Goal: Information Seeking & Learning: Learn about a topic

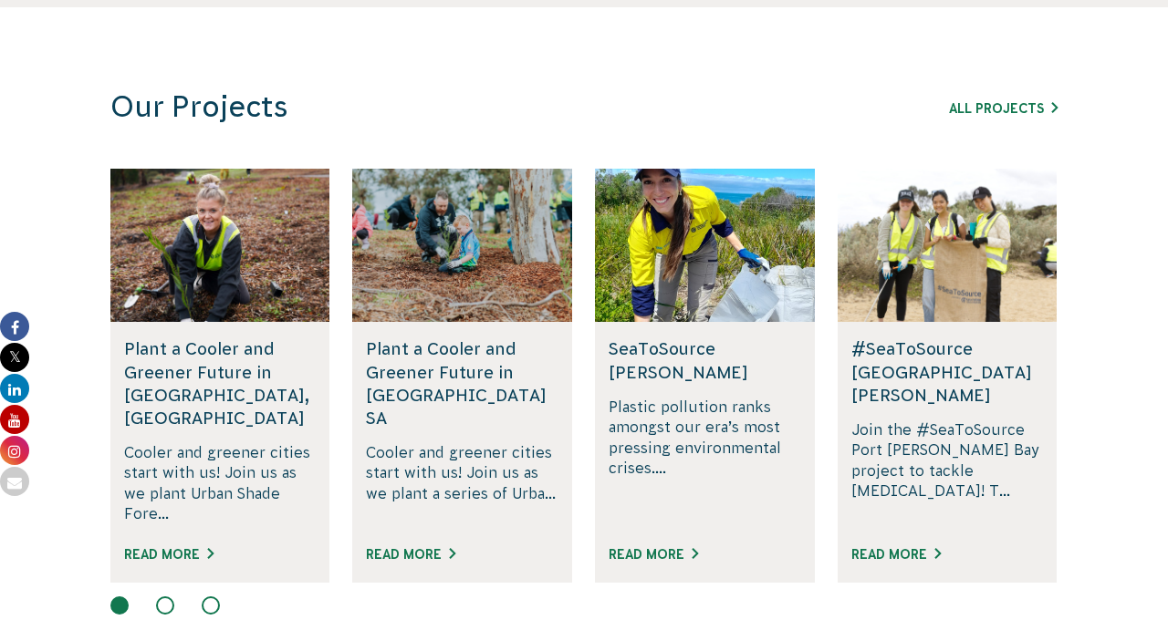
scroll to position [1082, 0]
click at [733, 125] on div "Our Projects All Projects Rewilding [GEOGRAPHIC_DATA], SA Join us in rewilding …" at bounding box center [584, 353] width 1016 height 528
click at [797, 116] on h3 "Our Projects" at bounding box center [460, 107] width 701 height 36
click at [906, 100] on div "All Projects" at bounding box center [953, 108] width 208 height 22
drag, startPoint x: 955, startPoint y: 77, endPoint x: 1093, endPoint y: 92, distance: 138.6
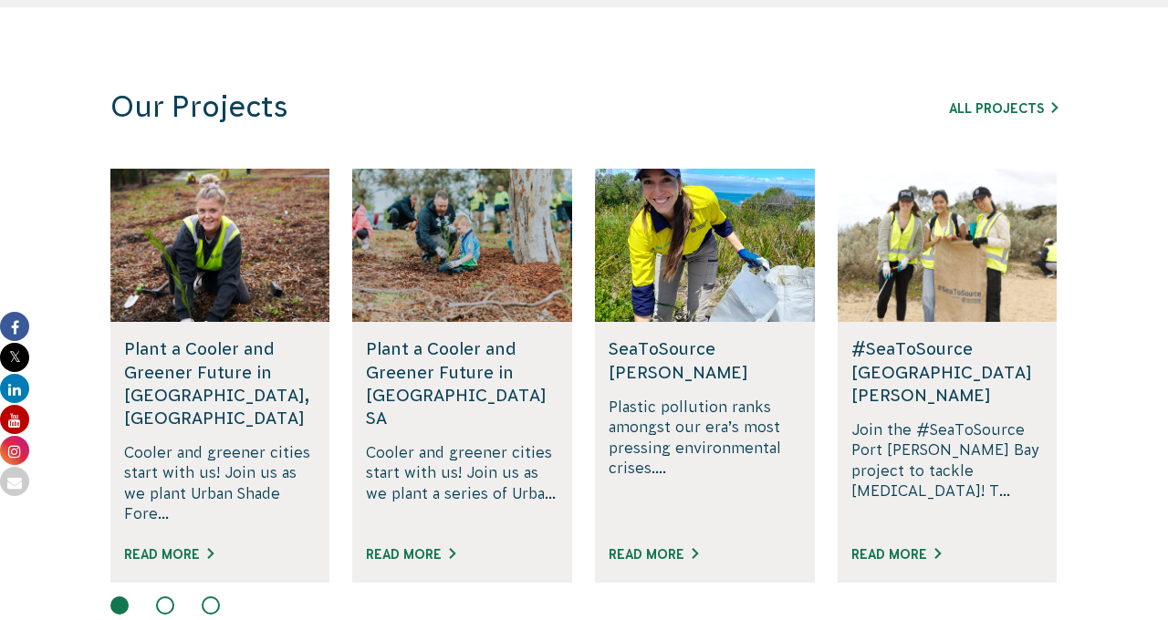
click at [1084, 85] on section "Our Projects All Projects Rewilding [GEOGRAPHIC_DATA], SA Join us in rewilding …" at bounding box center [584, 358] width 1168 height 702
click at [868, 128] on div "Our Projects All Projects Rewilding [GEOGRAPHIC_DATA], SA Join us in rewilding …" at bounding box center [584, 353] width 1016 height 528
drag, startPoint x: 521, startPoint y: 111, endPoint x: 716, endPoint y: 111, distance: 195.3
click at [714, 111] on h3 "Our Projects" at bounding box center [460, 107] width 701 height 36
click at [769, 114] on h3 "Our Projects" at bounding box center [460, 107] width 701 height 36
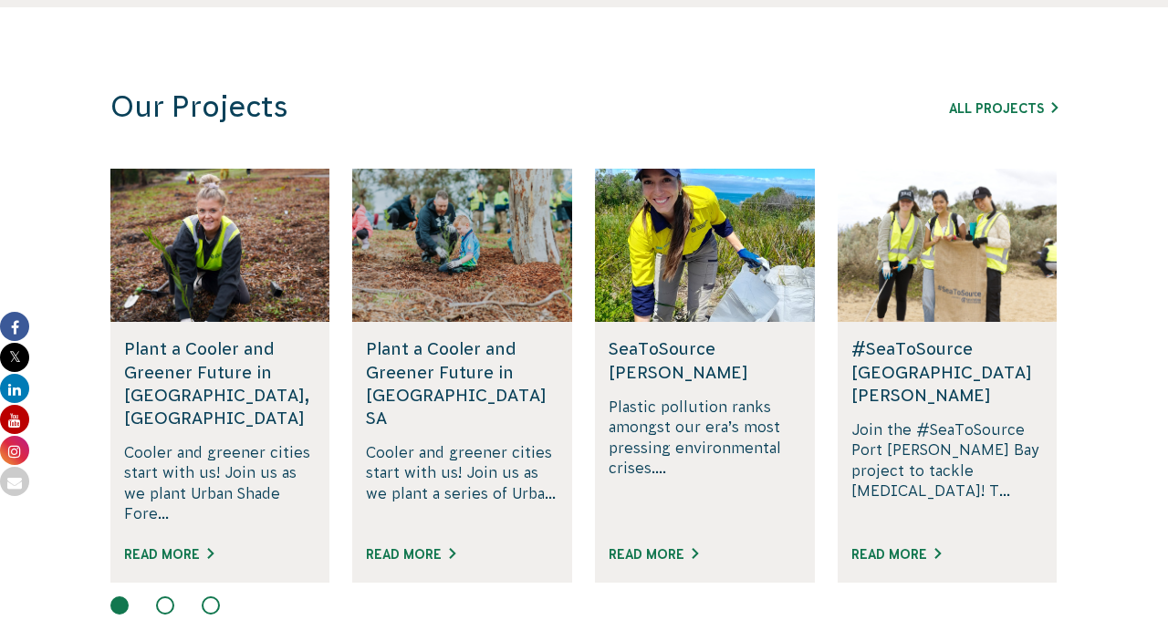
click at [828, 98] on div "Our Projects All Projects" at bounding box center [583, 107] width 985 height 36
click at [876, 110] on div "All Projects" at bounding box center [953, 108] width 208 height 22
click at [909, 109] on div "All Projects" at bounding box center [953, 108] width 208 height 22
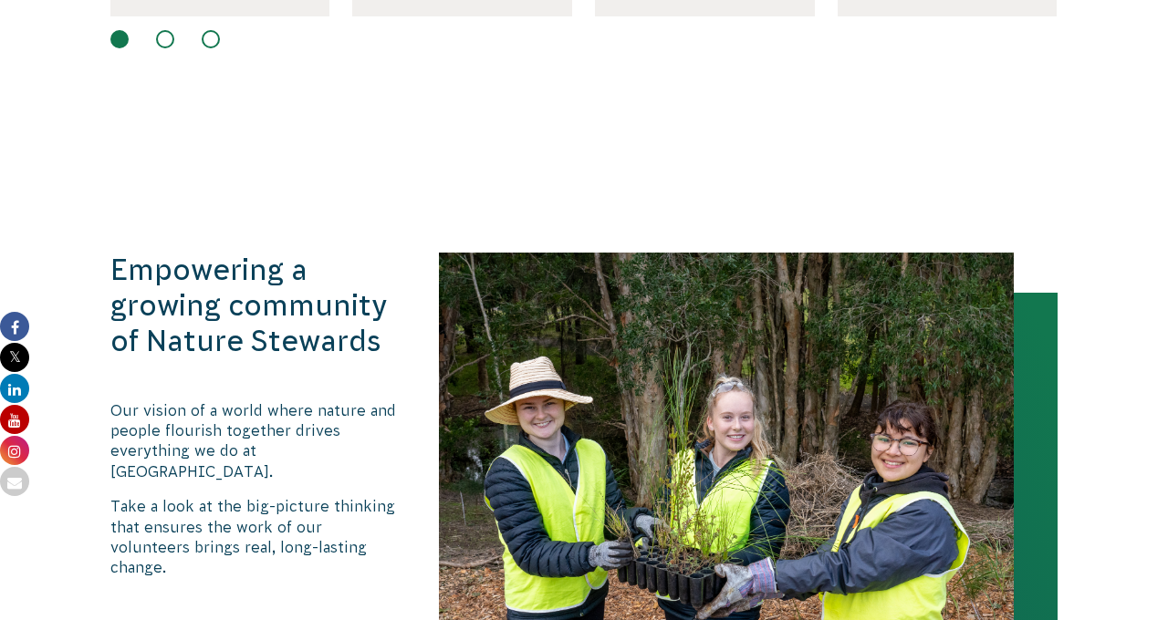
scroll to position [1738, 0]
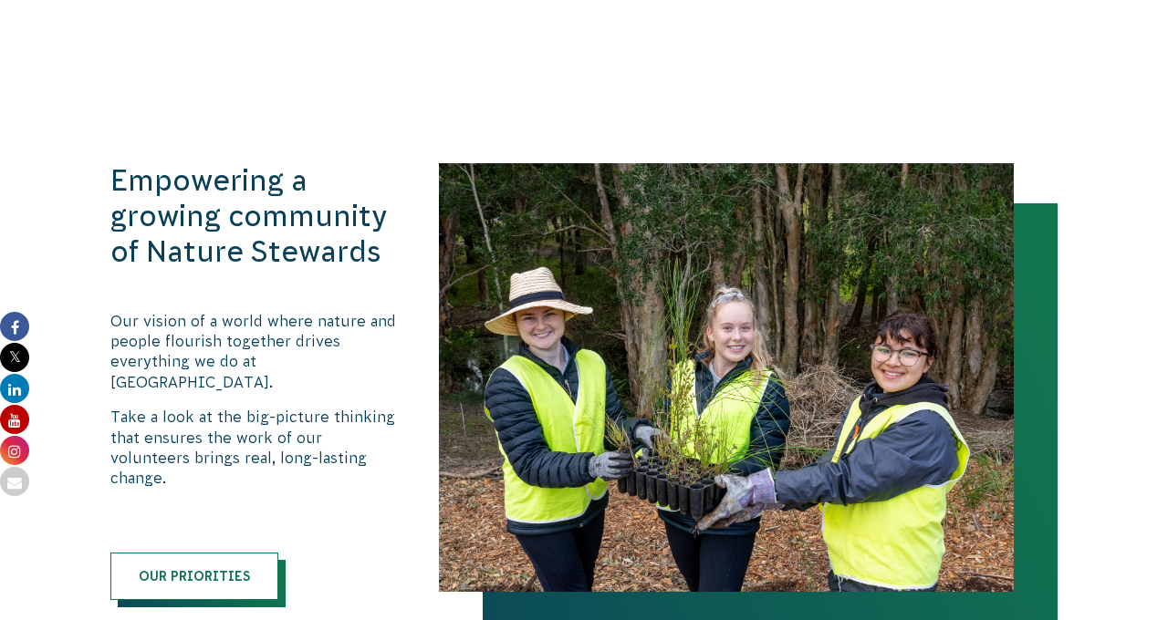
click at [662, 69] on section "Empowering a growing community of Nature Stewards Our vision of a world where n…" at bounding box center [584, 405] width 1168 height 702
click at [786, 79] on section "Empowering a growing community of Nature Stewards Our vision of a world where n…" at bounding box center [584, 405] width 1168 height 702
click at [894, 80] on section "Empowering a growing community of Nature Stewards Our vision of a world where n…" at bounding box center [584, 405] width 1168 height 702
click at [948, 96] on section "Empowering a growing community of Nature Stewards Our vision of a world where n…" at bounding box center [584, 405] width 1168 height 702
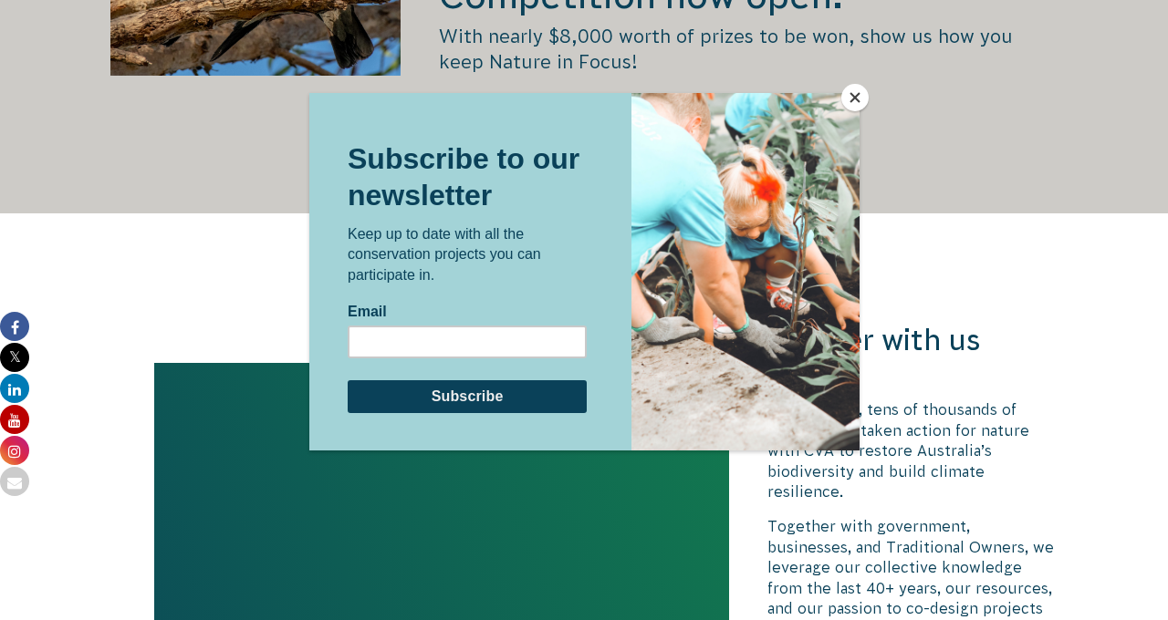
scroll to position [3402, 0]
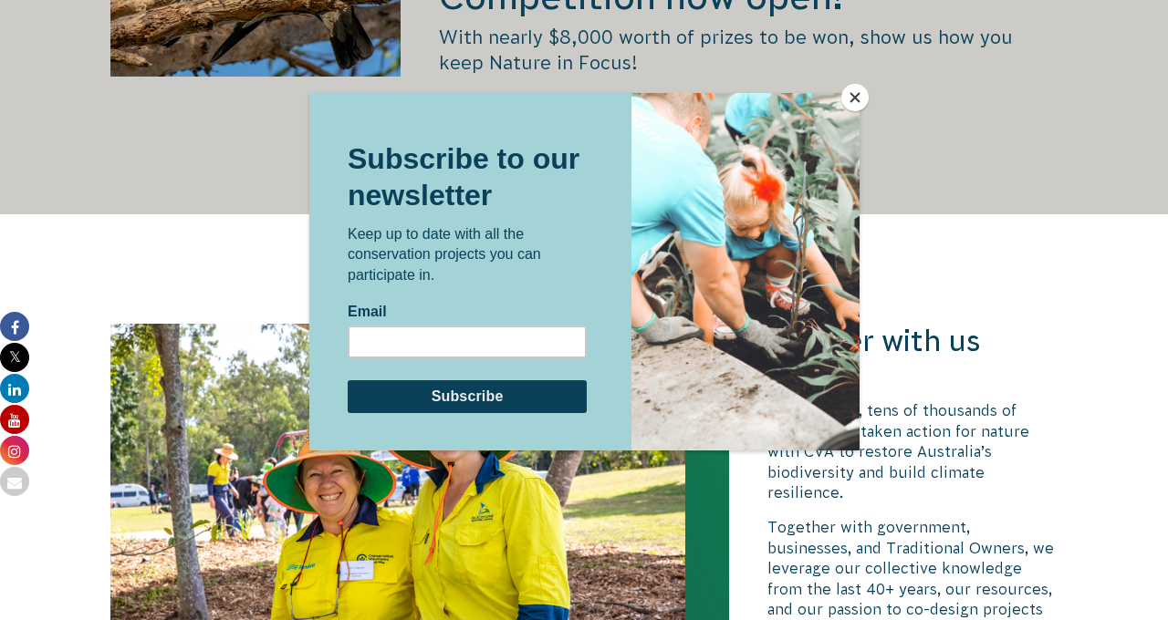
click at [850, 99] on button "Close" at bounding box center [854, 97] width 27 height 27
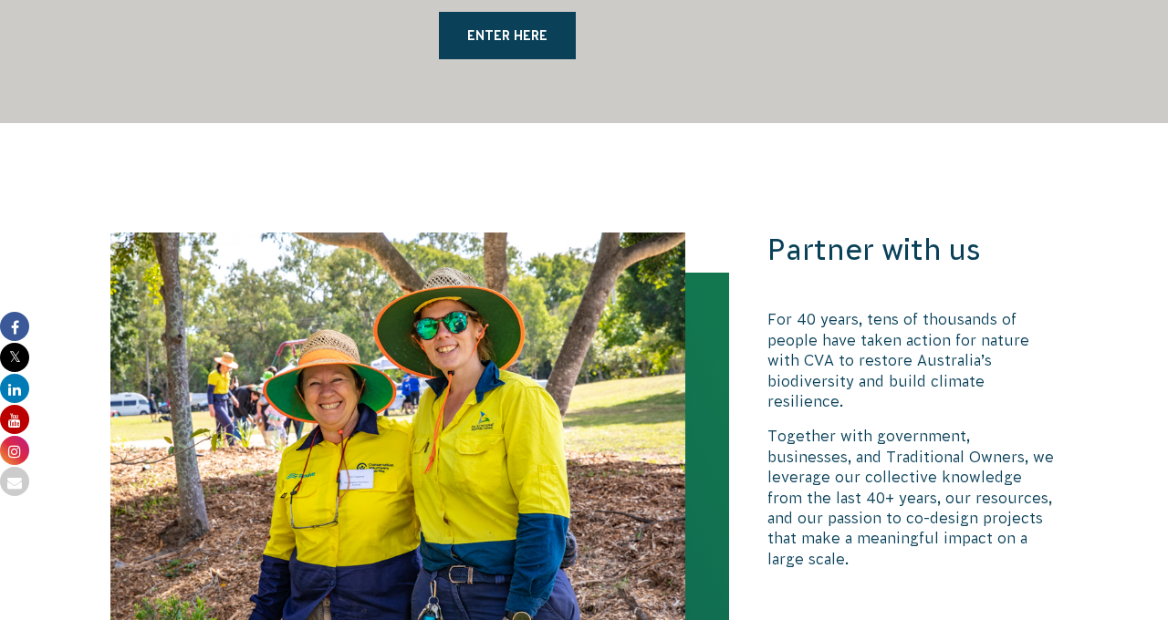
scroll to position [3496, 0]
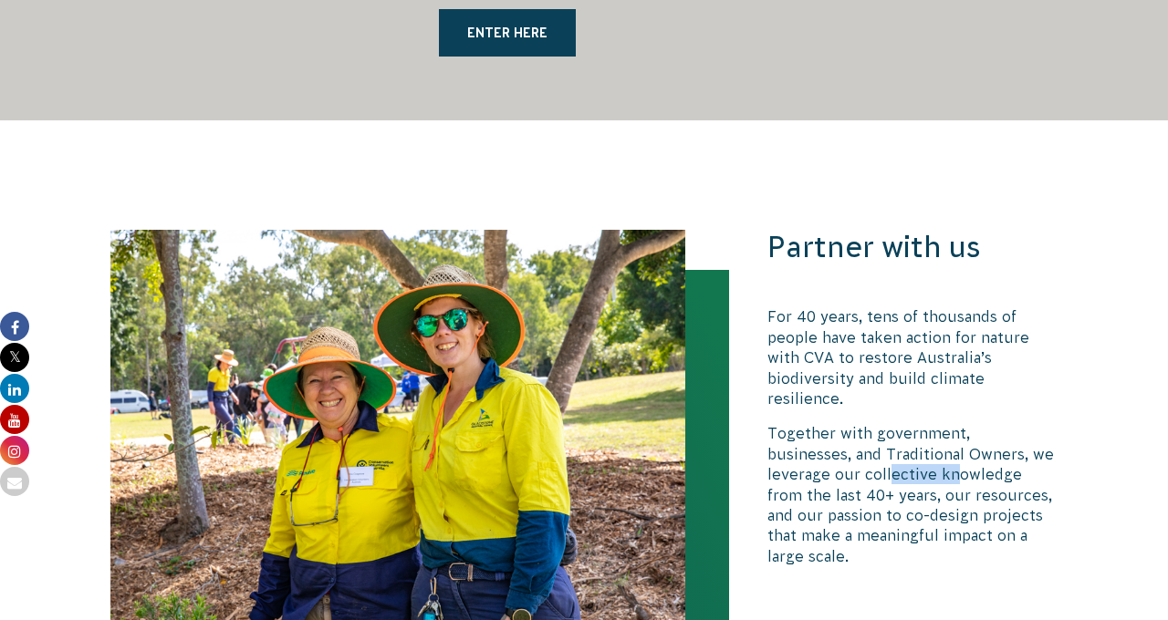
drag, startPoint x: 821, startPoint y: 421, endPoint x: 889, endPoint y: 422, distance: 67.5
click at [887, 423] on p "Together with government, businesses, and Traditional Owners, we leverage our c…" at bounding box center [912, 494] width 290 height 143
click at [916, 441] on p "Together with government, businesses, and Traditional Owners, we leverage our c…" at bounding box center [912, 494] width 290 height 143
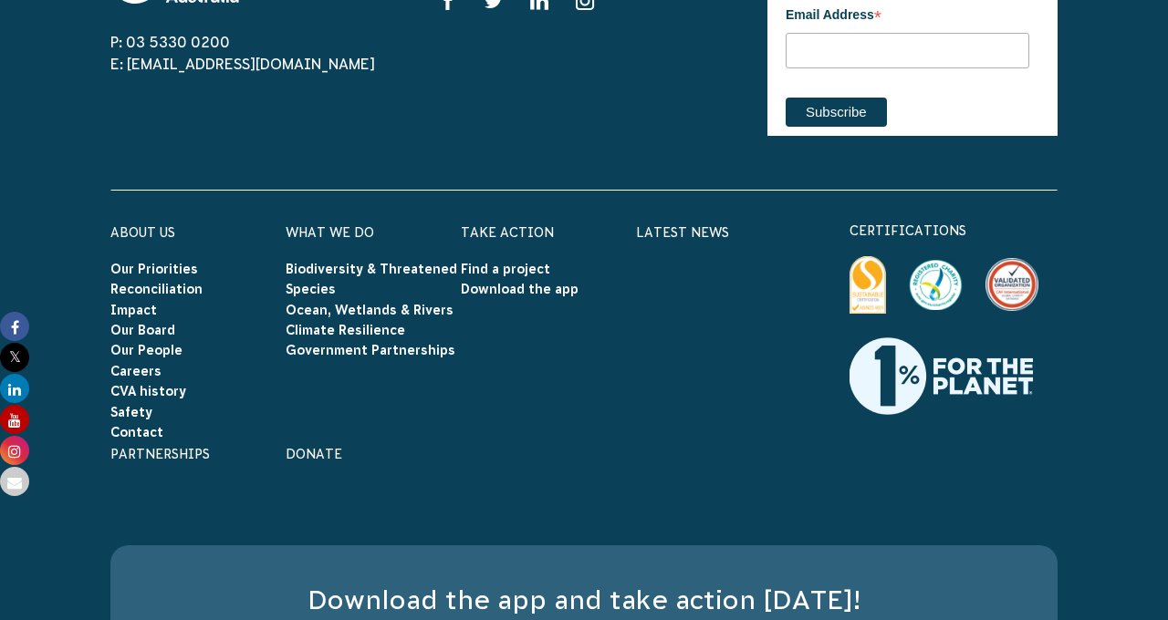
scroll to position [5444, 0]
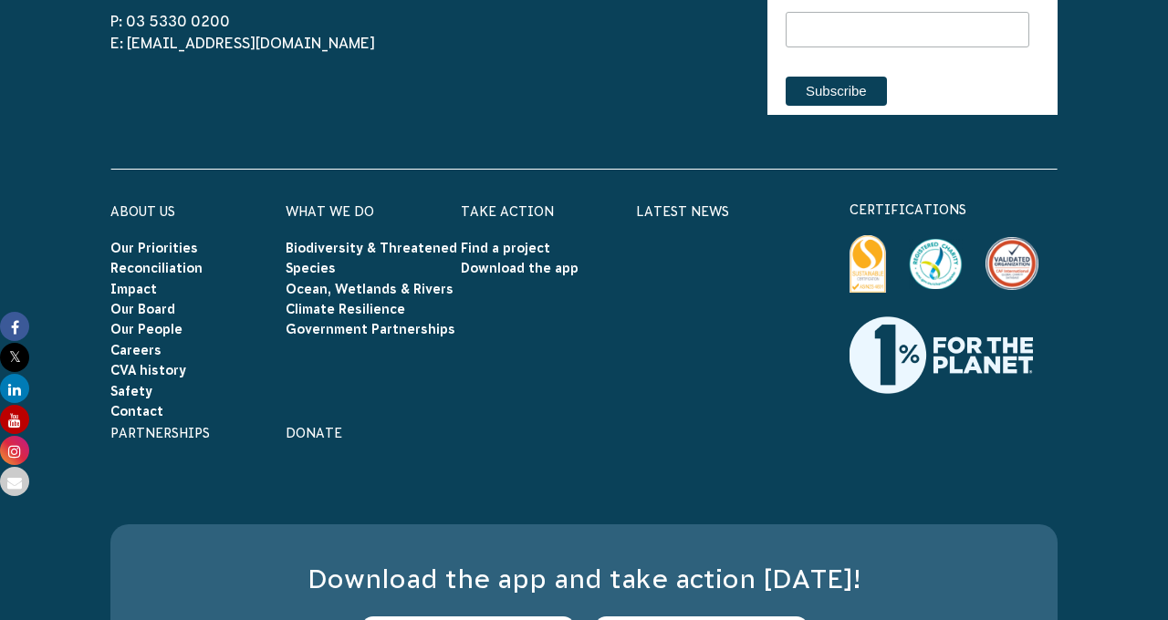
click at [619, 323] on div "Take Action Find a project Download the app" at bounding box center [548, 310] width 175 height 223
click at [593, 367] on div "About Us Our Priorities Reconciliation Impact Our Board Our People Careers CVA …" at bounding box center [460, 329] width 701 height 261
click at [393, 282] on link "Ocean, Wetlands & Rivers" at bounding box center [370, 289] width 168 height 15
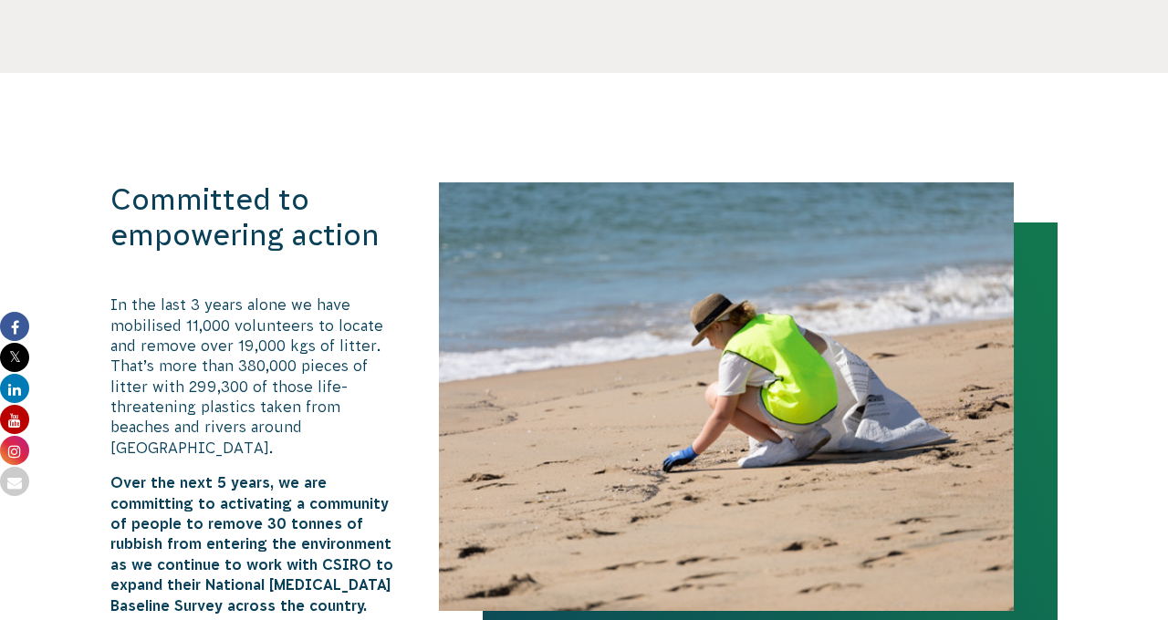
scroll to position [884, 0]
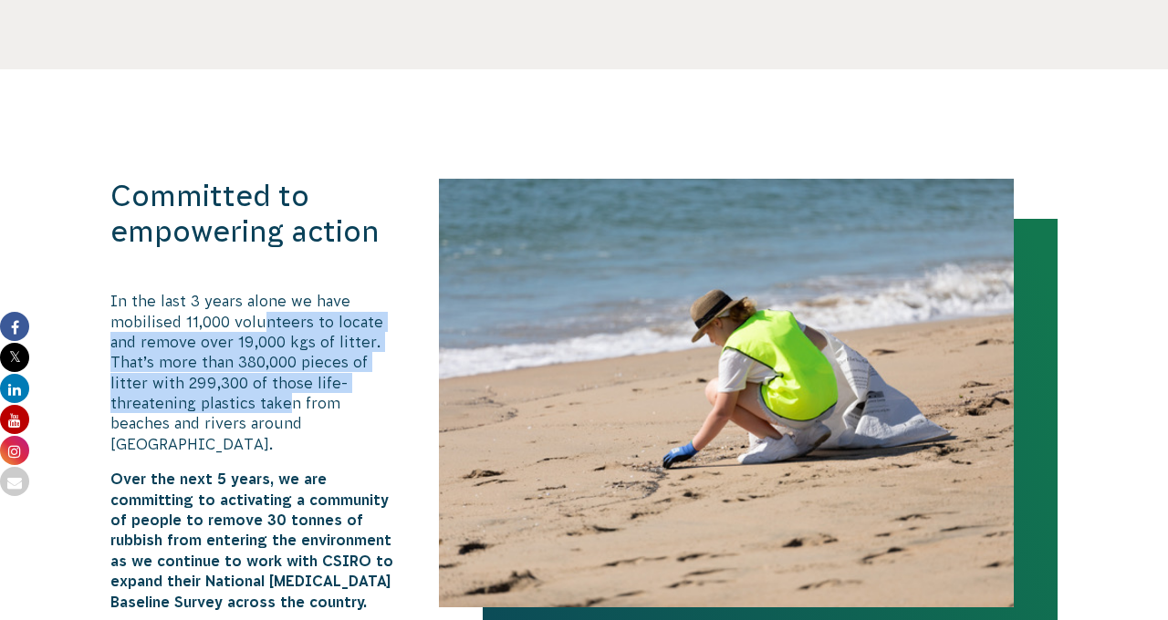
drag, startPoint x: 264, startPoint y: 324, endPoint x: 288, endPoint y: 394, distance: 74.5
click at [287, 394] on p "In the last 3 years alone we have mobilised 11,000 volunteers to locate and rem…" at bounding box center [255, 372] width 290 height 163
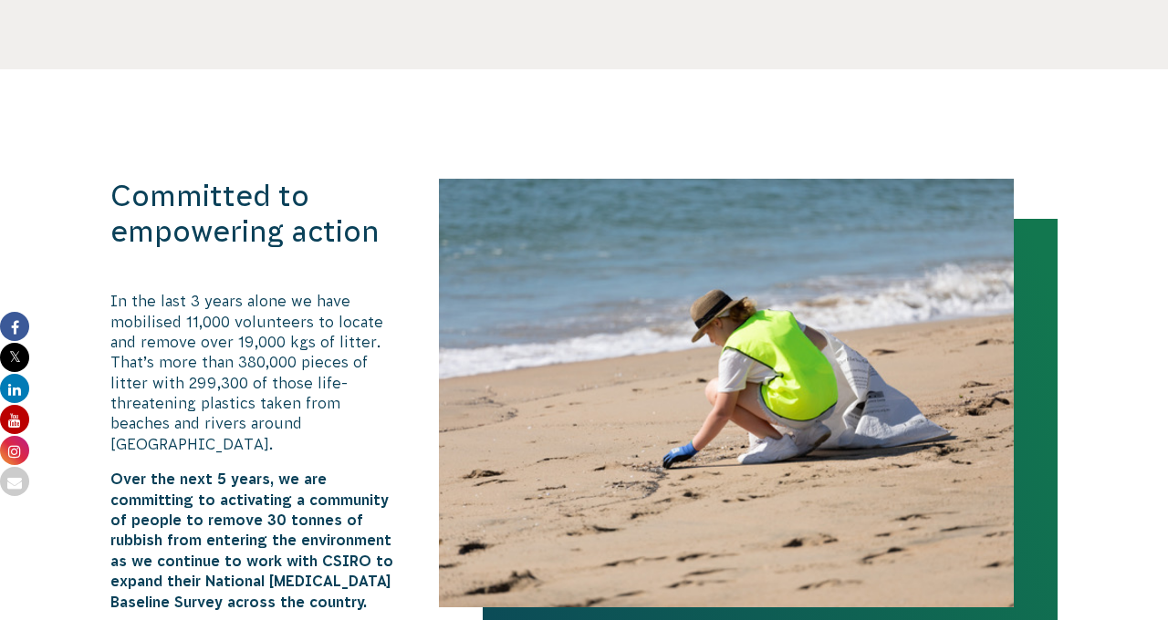
click at [300, 402] on p "In the last 3 years alone we have mobilised 11,000 volunteers to locate and rem…" at bounding box center [255, 372] width 290 height 163
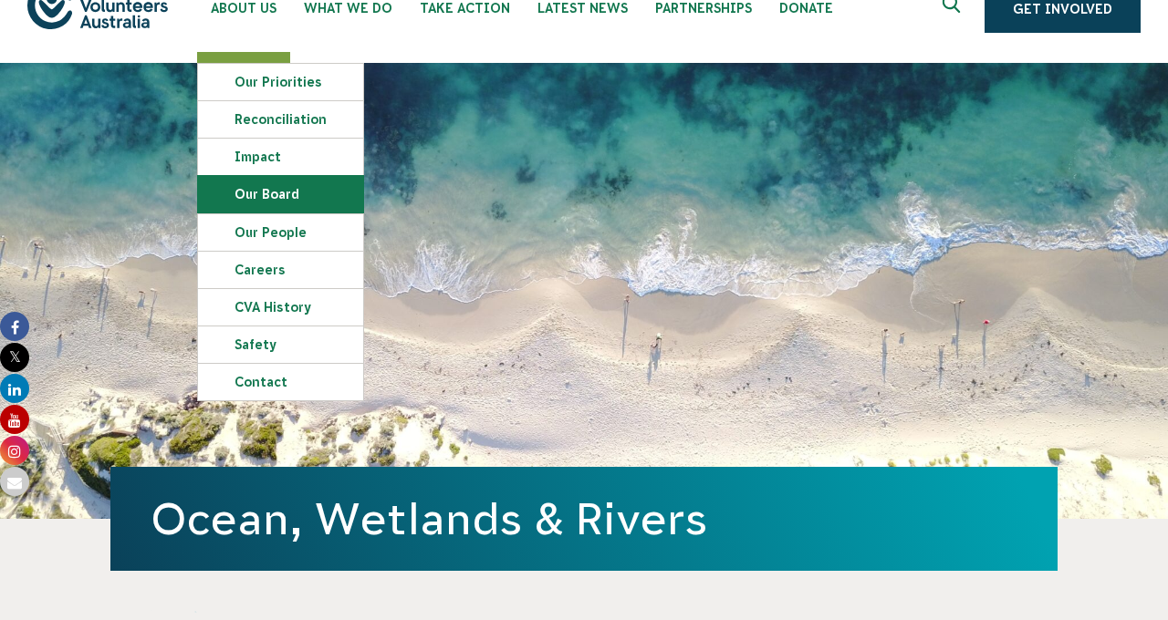
scroll to position [42, 0]
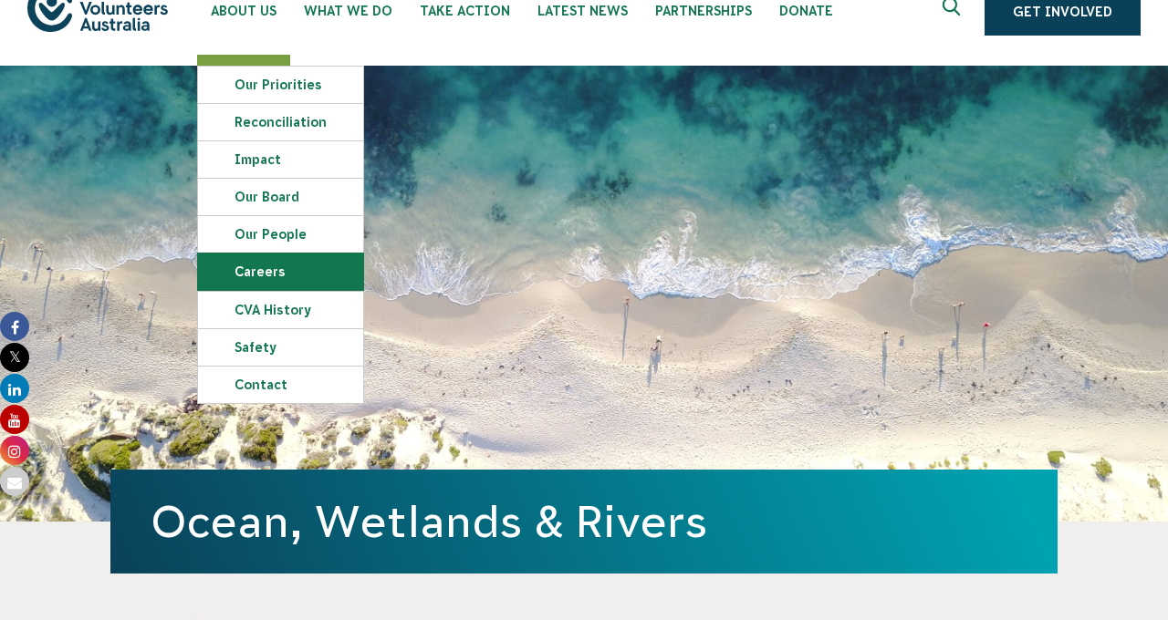
click at [261, 266] on link "Careers" at bounding box center [280, 272] width 165 height 36
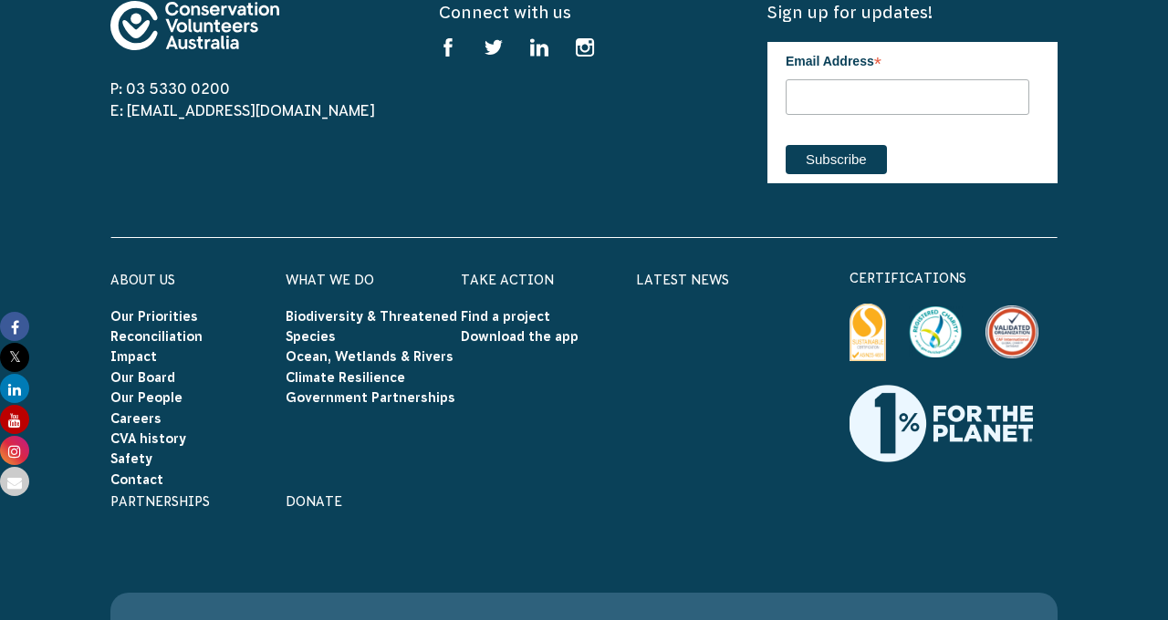
scroll to position [3008, 0]
